Goal: Information Seeking & Learning: Check status

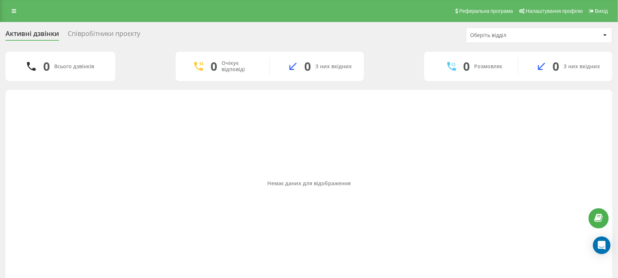
click at [105, 32] on div "Співробітники проєкту" at bounding box center [104, 35] width 73 height 11
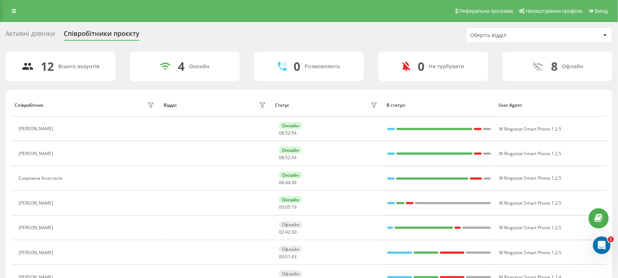
click at [48, 30] on div "Активні дзвінки" at bounding box center [29, 35] width 49 height 11
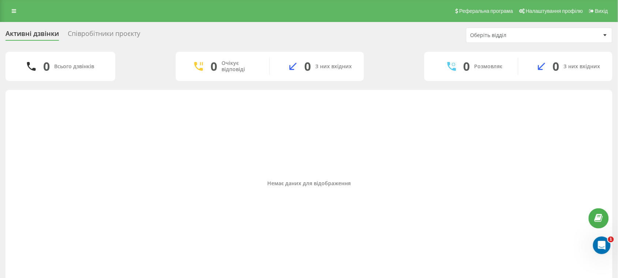
click at [90, 30] on div "Співробітники проєкту" at bounding box center [104, 35] width 73 height 11
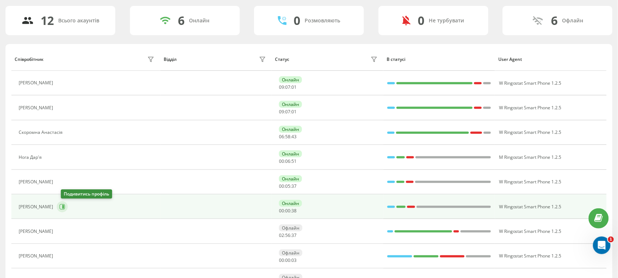
click at [63, 207] on button at bounding box center [62, 206] width 11 height 11
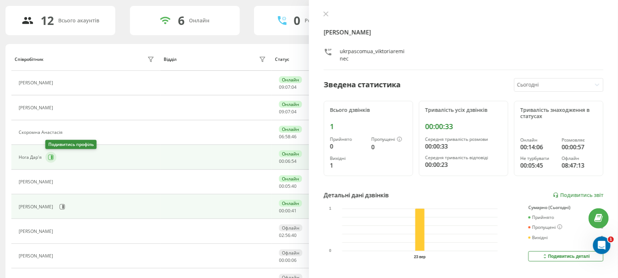
click at [52, 156] on icon at bounding box center [52, 157] width 2 height 4
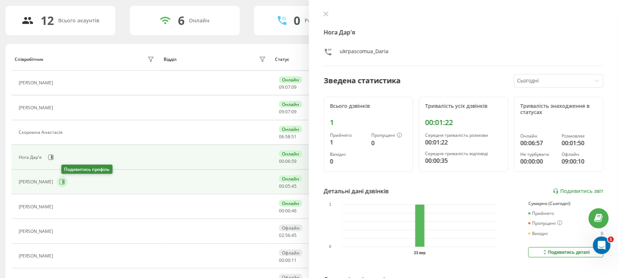
click at [65, 182] on icon at bounding box center [62, 182] width 6 height 6
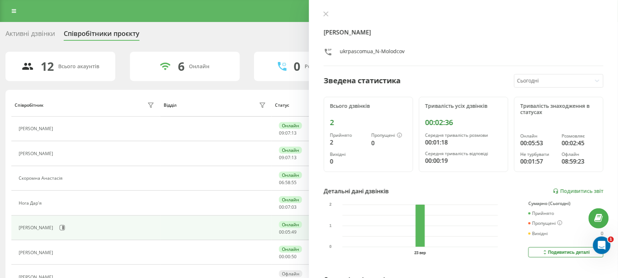
click at [46, 33] on div "Активні дзвінки" at bounding box center [29, 35] width 49 height 11
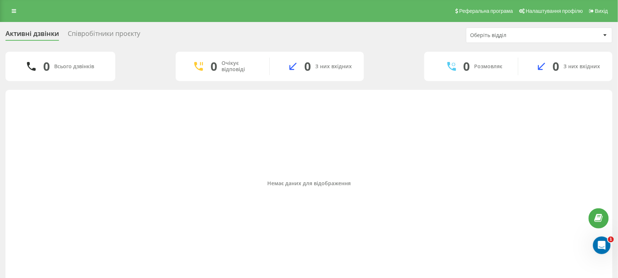
click at [118, 37] on div "Співробітники проєкту" at bounding box center [104, 35] width 73 height 11
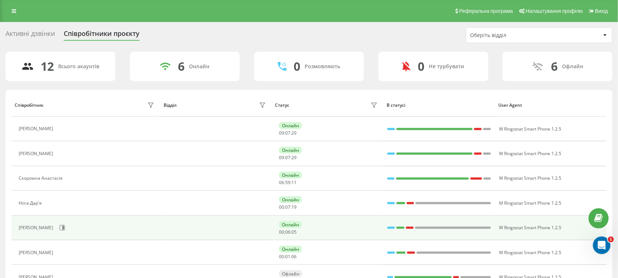
scroll to position [46, 0]
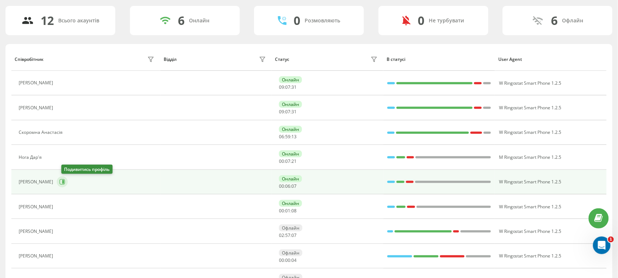
click at [63, 182] on button at bounding box center [62, 181] width 11 height 11
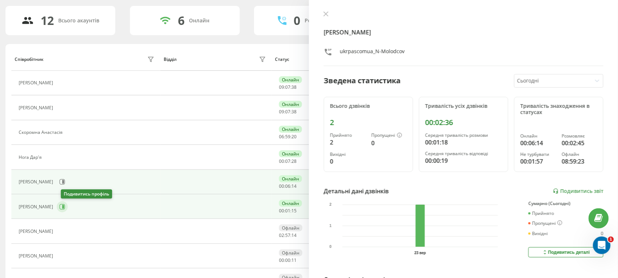
click at [64, 205] on icon at bounding box center [62, 207] width 6 height 6
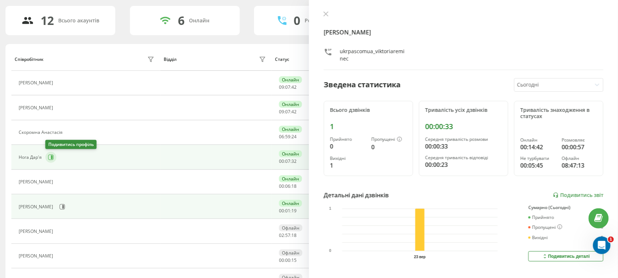
click at [52, 155] on icon at bounding box center [50, 156] width 5 height 5
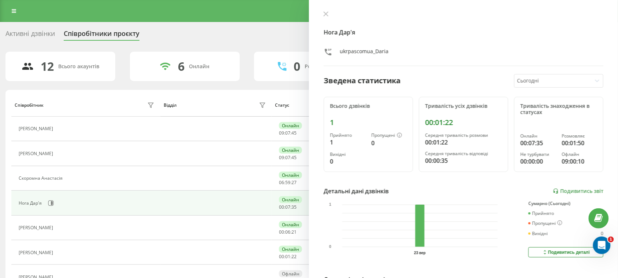
click at [34, 30] on div "Активні дзвінки" at bounding box center [29, 35] width 49 height 11
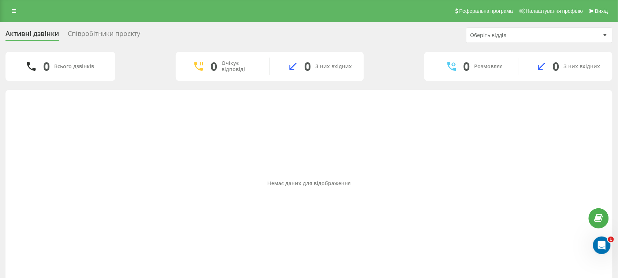
click at [118, 32] on div "Співробітники проєкту" at bounding box center [104, 35] width 73 height 11
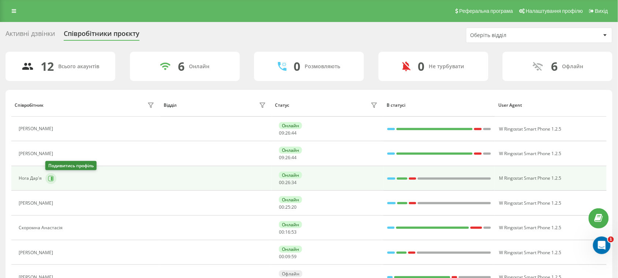
click at [52, 179] on icon at bounding box center [51, 178] width 6 height 6
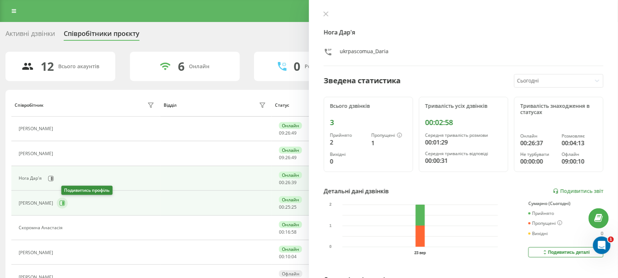
click at [64, 202] on icon at bounding box center [63, 203] width 2 height 4
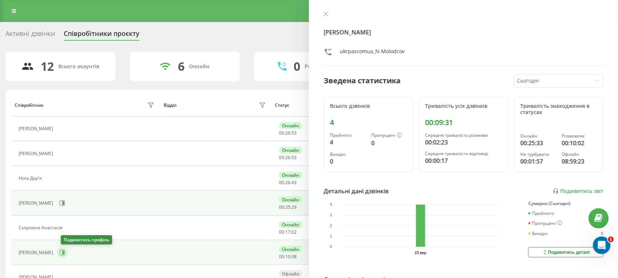
click at [65, 255] on icon at bounding box center [62, 251] width 5 height 5
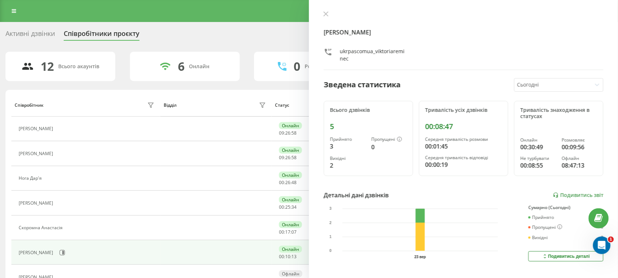
click at [30, 29] on div "Активні дзвінки Співробітники проєкту Оберіть відділ" at bounding box center [308, 34] width 607 height 15
click at [38, 32] on div "Активні дзвінки" at bounding box center [29, 35] width 49 height 11
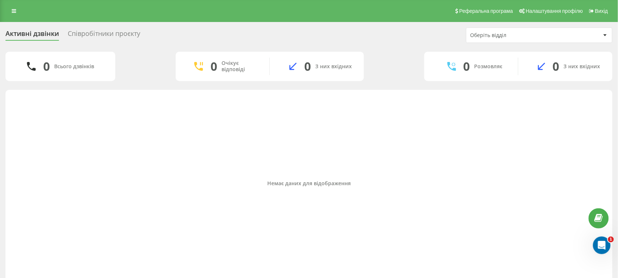
click at [92, 36] on div "Співробітники проєкту" at bounding box center [104, 35] width 73 height 11
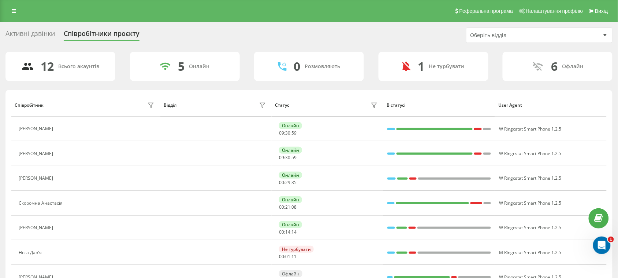
click at [27, 36] on div "Активні дзвінки" at bounding box center [29, 35] width 49 height 11
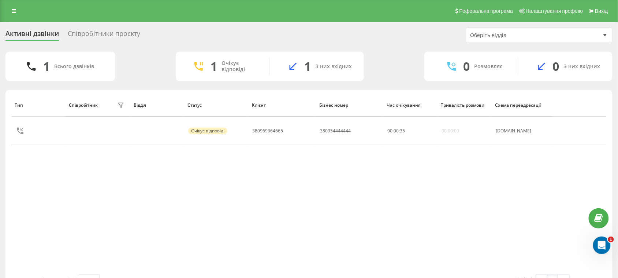
click at [124, 36] on div "Співробітники проєкту" at bounding box center [104, 35] width 73 height 11
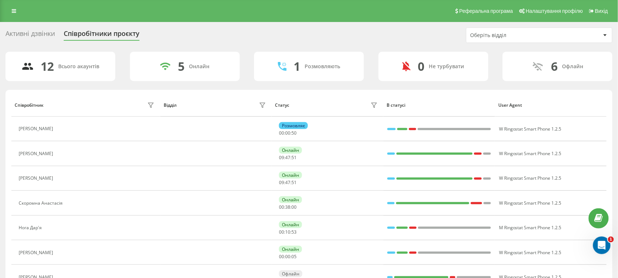
click at [50, 32] on div "Активні дзвінки" at bounding box center [29, 35] width 49 height 11
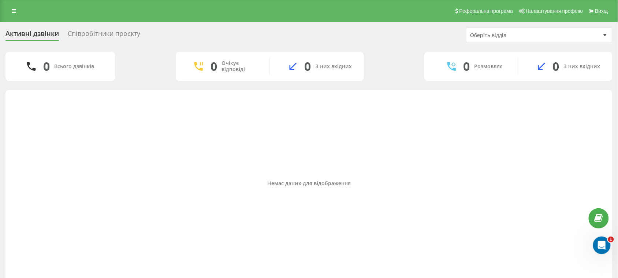
click at [137, 33] on div "Співробітники проєкту" at bounding box center [104, 35] width 73 height 11
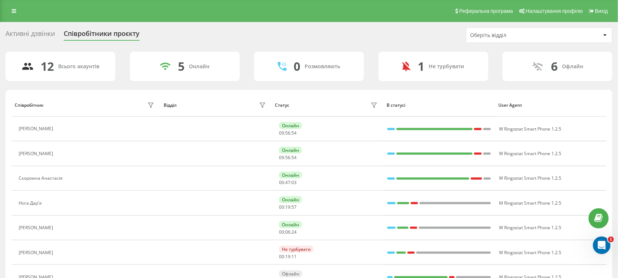
click at [49, 30] on div "Активні дзвінки" at bounding box center [29, 35] width 49 height 11
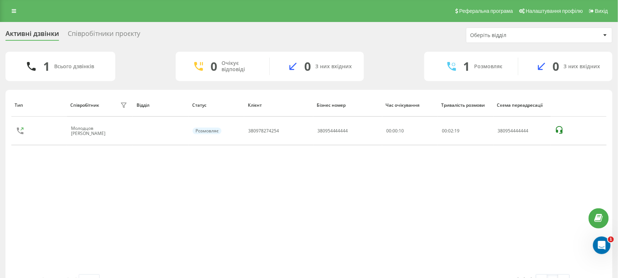
click at [123, 36] on div "Співробітники проєкту" at bounding box center [104, 35] width 73 height 11
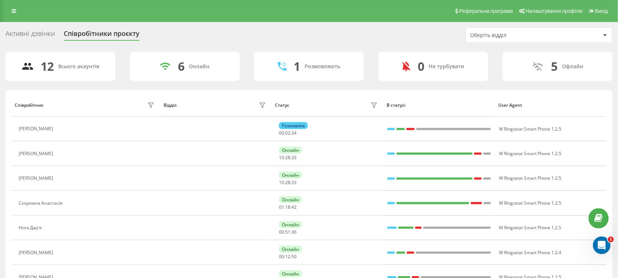
scroll to position [92, 0]
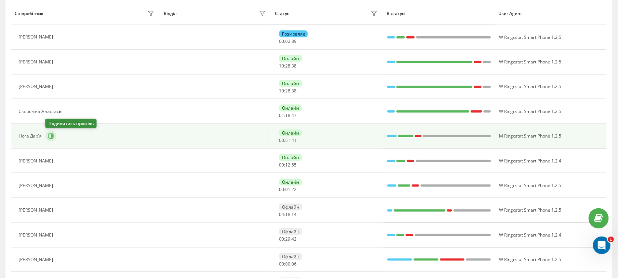
click at [48, 137] on icon at bounding box center [51, 136] width 6 height 6
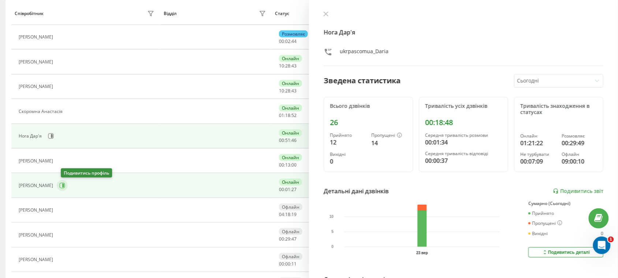
click at [65, 186] on icon at bounding box center [62, 185] width 6 height 6
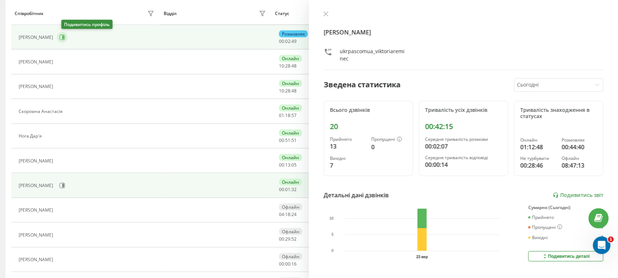
click at [65, 35] on icon at bounding box center [62, 37] width 6 height 6
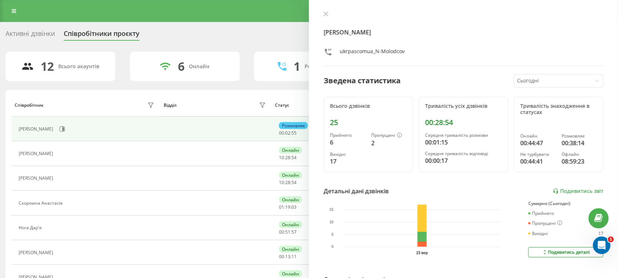
click at [43, 32] on div "Активні дзвінки" at bounding box center [29, 35] width 49 height 11
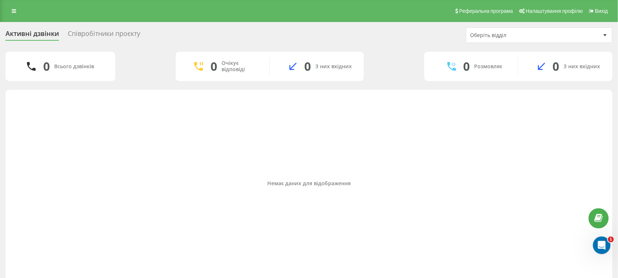
click at [105, 35] on div "Співробітники проєкту" at bounding box center [104, 35] width 73 height 11
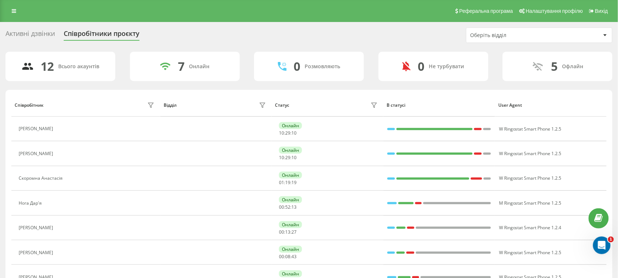
click at [37, 30] on div "Активні дзвінки" at bounding box center [29, 35] width 49 height 11
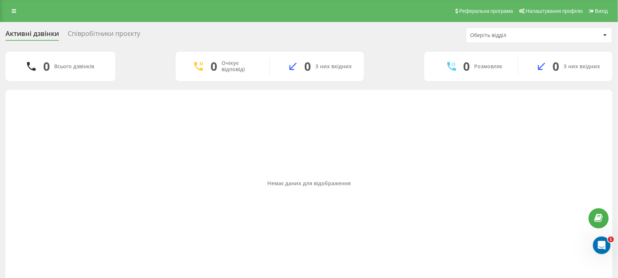
click at [98, 33] on div "Співробітники проєкту" at bounding box center [104, 35] width 73 height 11
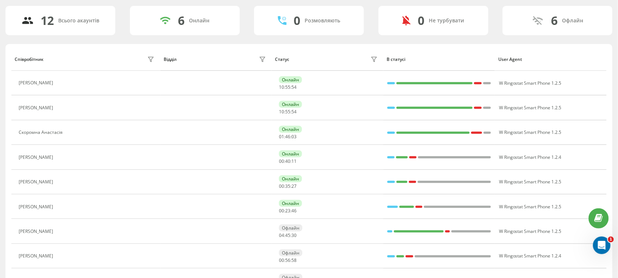
scroll to position [92, 0]
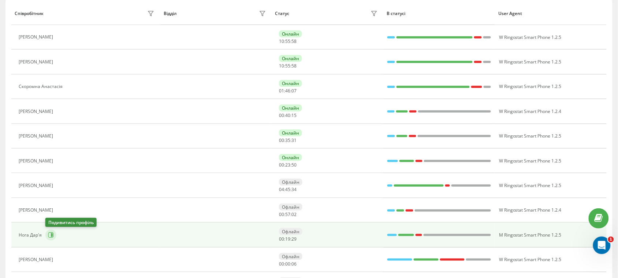
click at [51, 234] on icon at bounding box center [52, 235] width 2 height 4
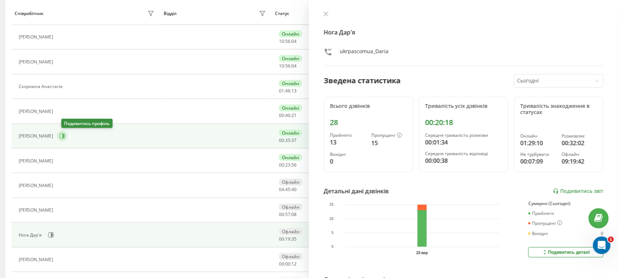
click at [62, 137] on button at bounding box center [62, 135] width 11 height 11
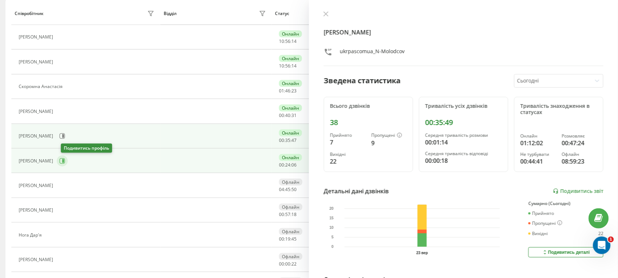
click at [65, 158] on icon at bounding box center [62, 161] width 6 height 6
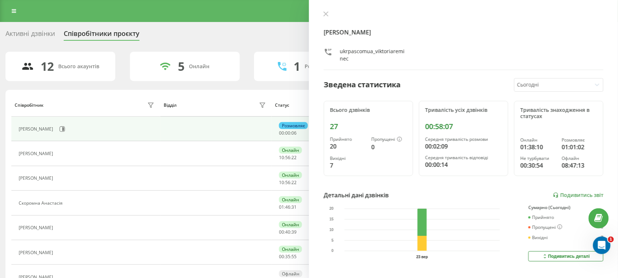
click at [46, 34] on div "Активні дзвінки" at bounding box center [29, 35] width 49 height 11
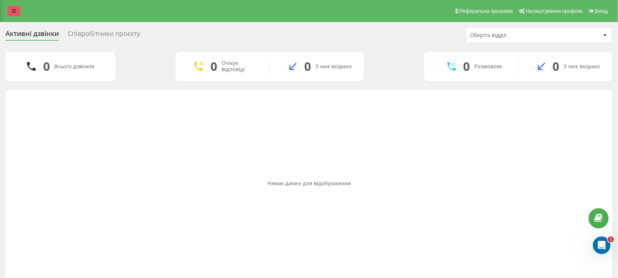
click at [15, 12] on icon at bounding box center [14, 10] width 4 height 5
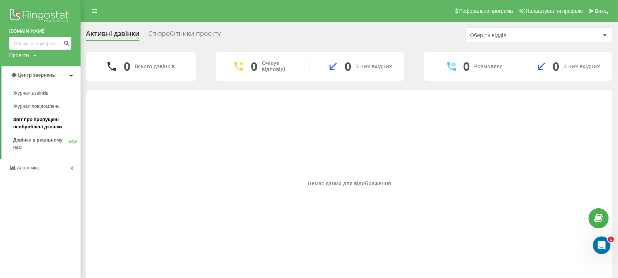
click at [36, 123] on span "Звіт про пропущені необроблені дзвінки" at bounding box center [45, 123] width 64 height 15
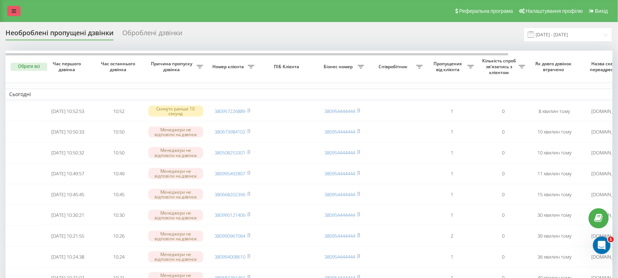
click at [13, 11] on icon at bounding box center [14, 10] width 4 height 5
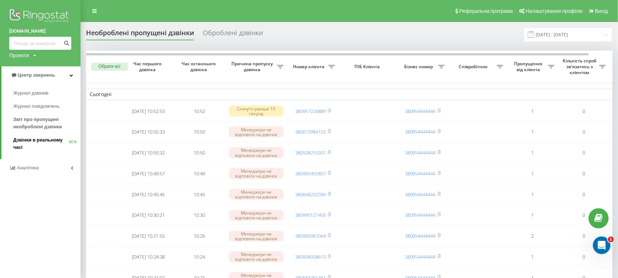
click at [35, 140] on span "Дзвінки в реальному часі" at bounding box center [41, 143] width 56 height 15
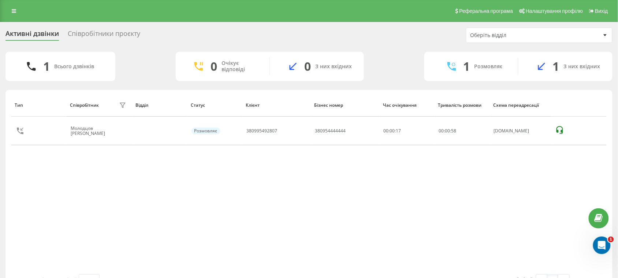
click at [134, 35] on div "Співробітники проєкту" at bounding box center [104, 35] width 73 height 11
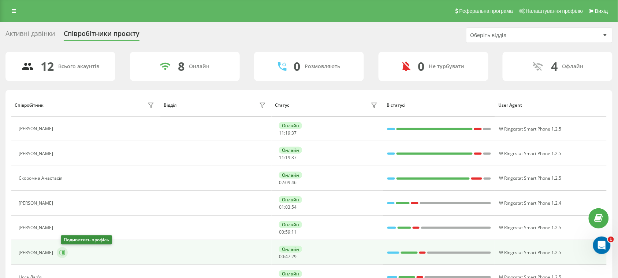
click at [64, 252] on icon at bounding box center [62, 252] width 6 height 6
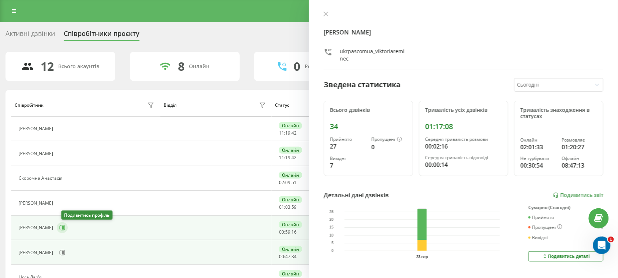
click at [65, 227] on icon at bounding box center [62, 228] width 6 height 6
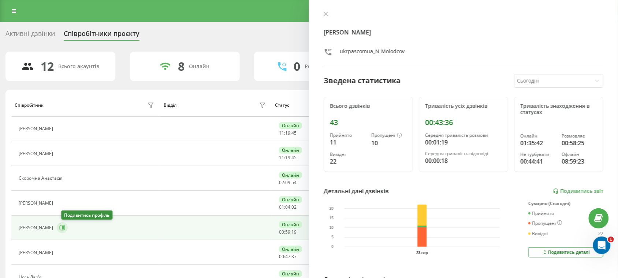
scroll to position [92, 0]
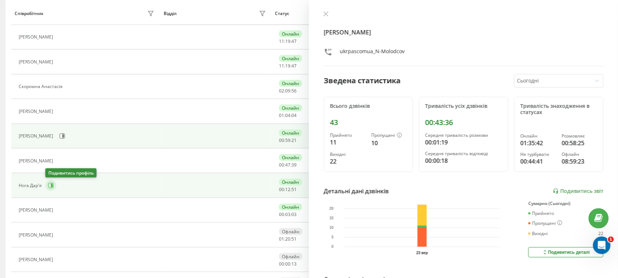
click at [51, 186] on icon at bounding box center [52, 186] width 2 height 4
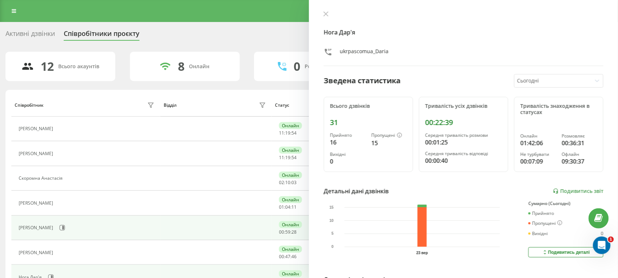
click at [38, 35] on div "Активні дзвінки" at bounding box center [29, 35] width 49 height 11
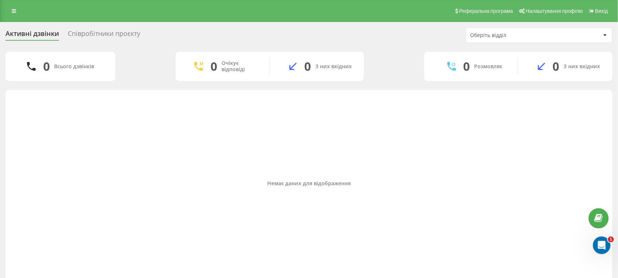
click at [132, 36] on div "Співробітники проєкту" at bounding box center [104, 35] width 73 height 11
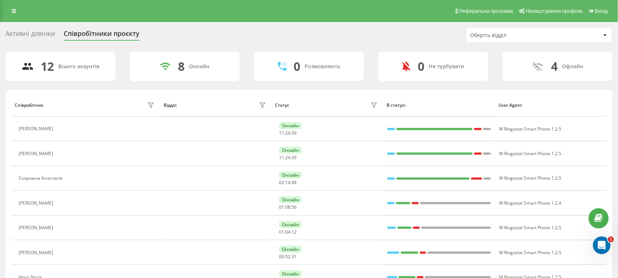
click at [51, 32] on div "Активні дзвінки" at bounding box center [29, 35] width 49 height 11
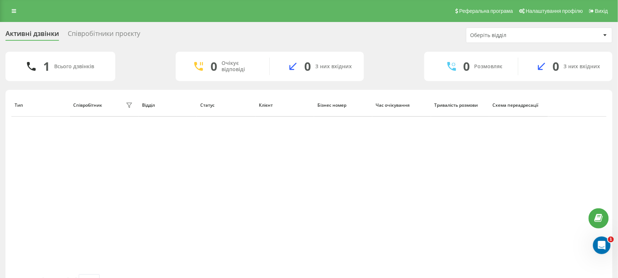
click at [107, 32] on div "Співробітники проєкту" at bounding box center [104, 35] width 73 height 11
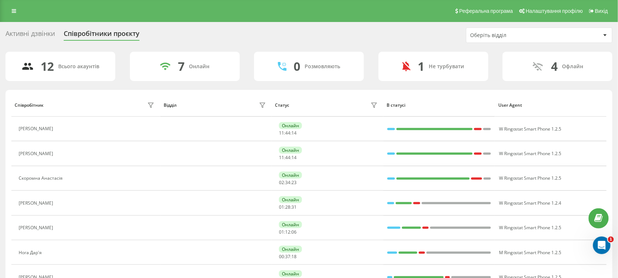
click at [32, 31] on div "Активні дзвінки" at bounding box center [29, 35] width 49 height 11
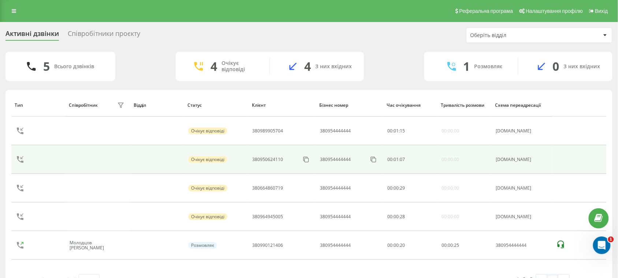
scroll to position [20, 0]
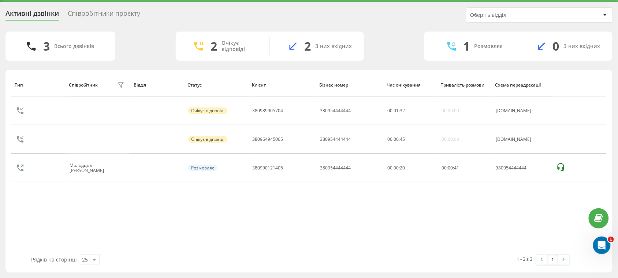
click at [133, 12] on div "Співробітники проєкту" at bounding box center [104, 15] width 73 height 11
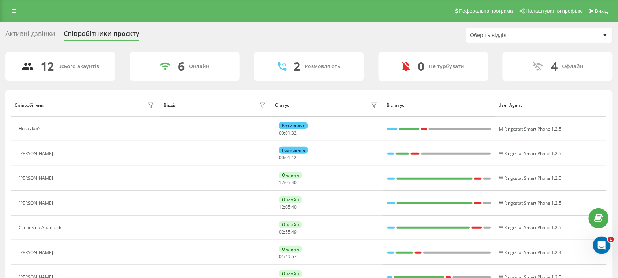
click at [45, 30] on div "Активні дзвінки" at bounding box center [29, 35] width 49 height 11
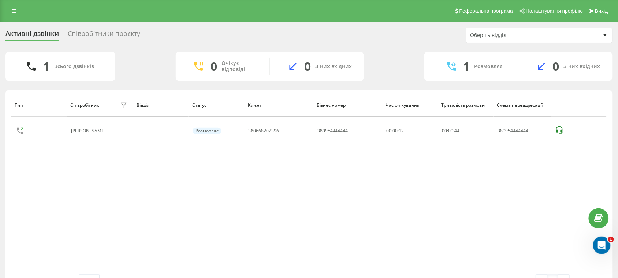
click at [123, 30] on div "Співробітники проєкту" at bounding box center [104, 35] width 73 height 11
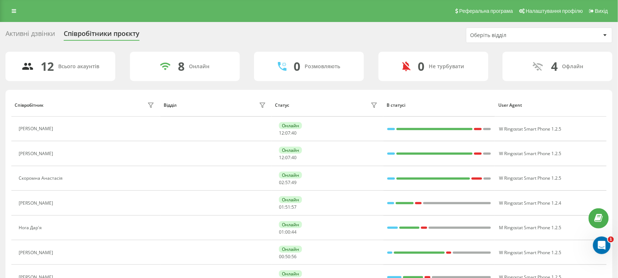
click at [41, 33] on div "Активні дзвінки" at bounding box center [29, 35] width 49 height 11
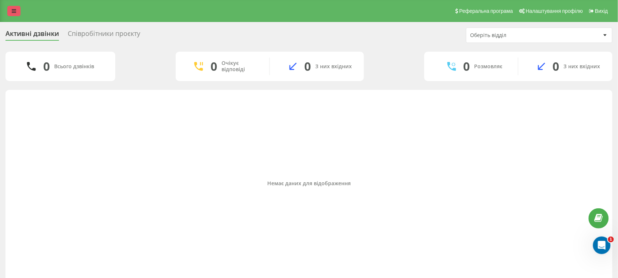
click at [16, 8] on link at bounding box center [13, 11] width 13 height 10
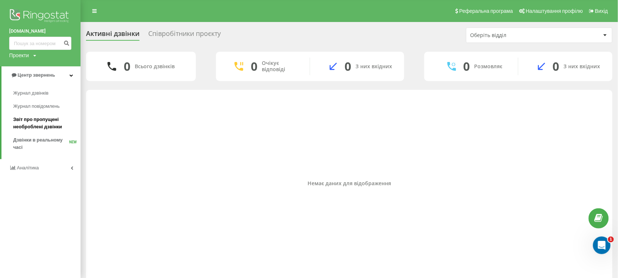
click at [32, 118] on span "Звіт про пропущені необроблені дзвінки" at bounding box center [45, 123] width 64 height 15
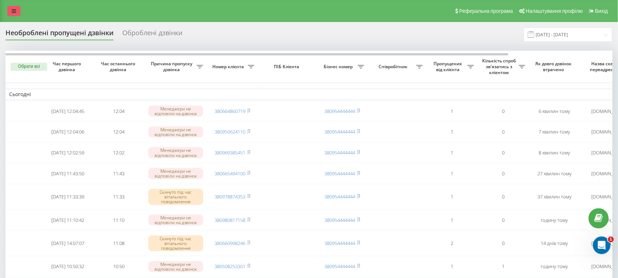
click at [9, 8] on link at bounding box center [13, 11] width 13 height 10
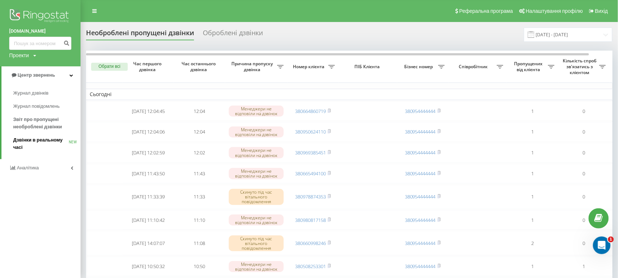
click at [32, 144] on span "Дзвінки в реальному часі" at bounding box center [41, 143] width 56 height 15
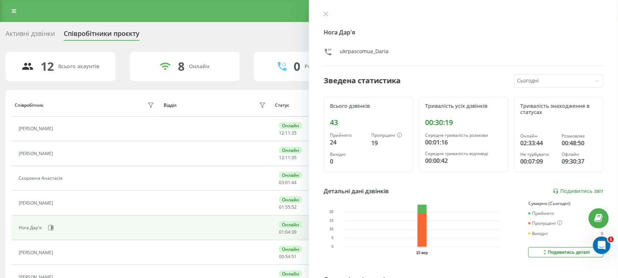
scroll to position [46, 0]
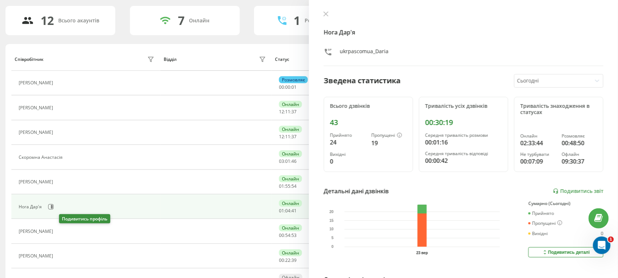
click at [63, 233] on icon at bounding box center [62, 231] width 2 height 4
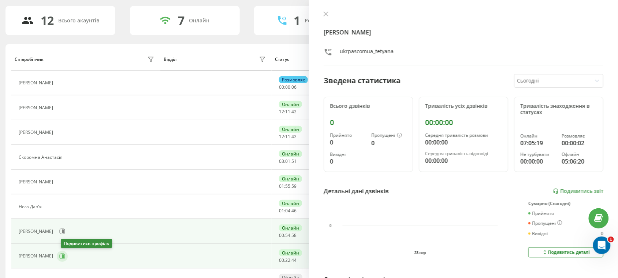
click at [64, 257] on icon at bounding box center [63, 256] width 2 height 4
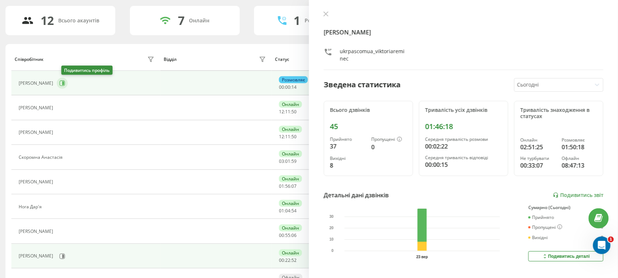
click at [64, 83] on icon at bounding box center [62, 83] width 6 height 6
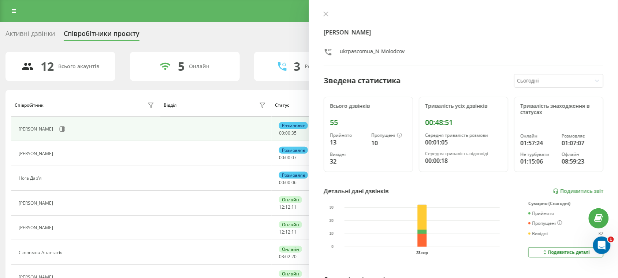
click at [39, 32] on div "Активні дзвінки" at bounding box center [29, 35] width 49 height 11
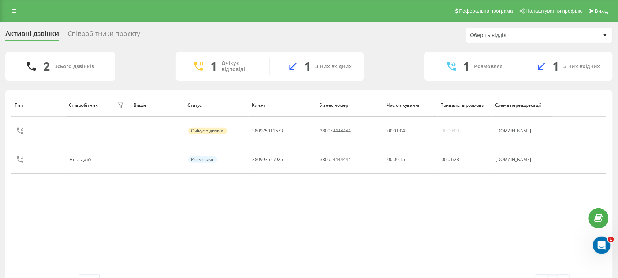
click at [131, 35] on div "Співробітники проєкту" at bounding box center [104, 35] width 73 height 11
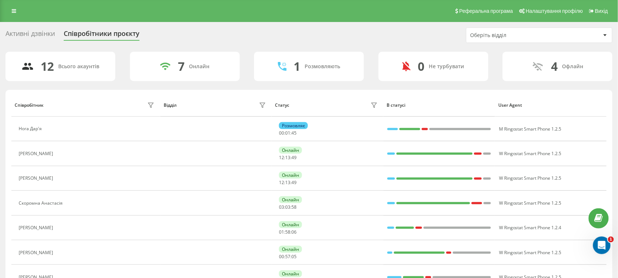
click at [40, 30] on div "Активні дзвінки" at bounding box center [29, 35] width 49 height 11
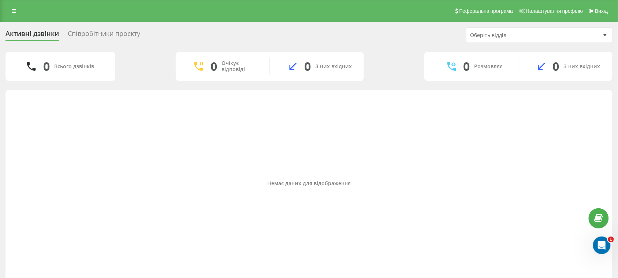
click at [118, 33] on div "Співробітники проєкту" at bounding box center [104, 35] width 73 height 11
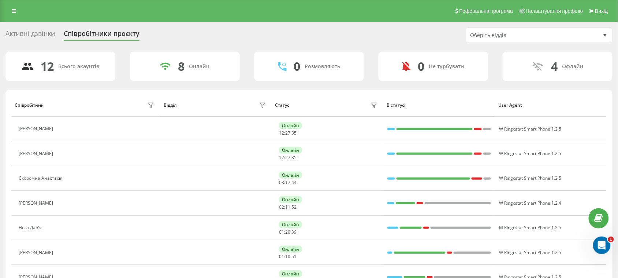
click at [40, 34] on div "Активні дзвінки" at bounding box center [29, 35] width 49 height 11
